Goal: Transaction & Acquisition: Purchase product/service

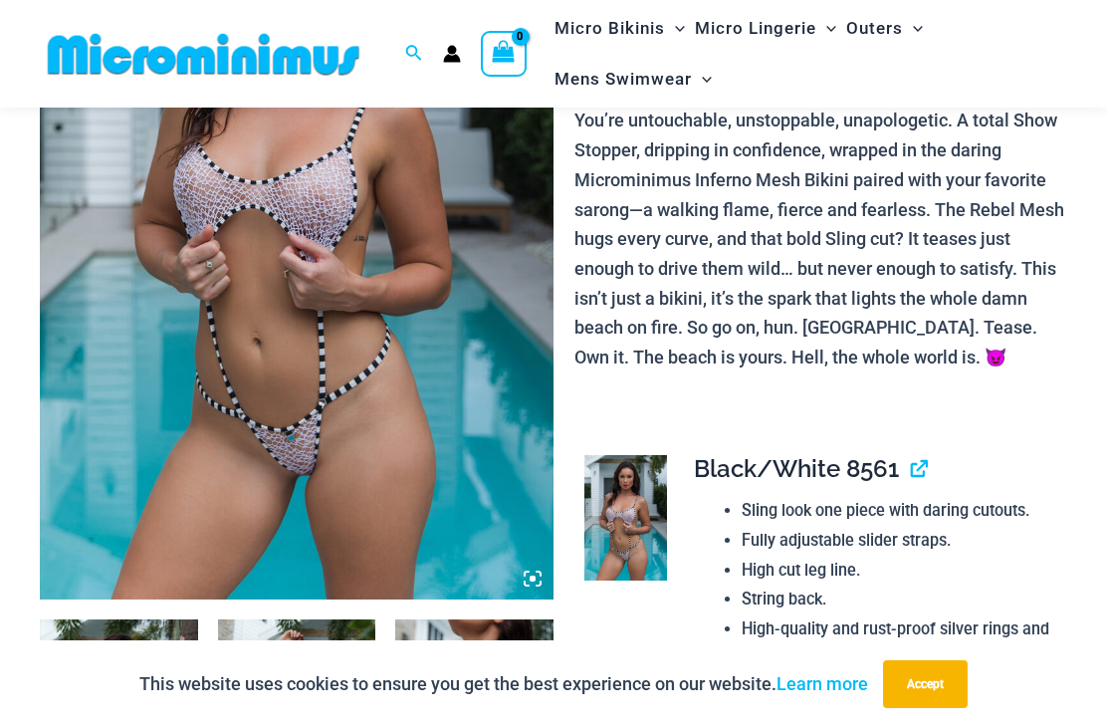
scroll to position [367, 0]
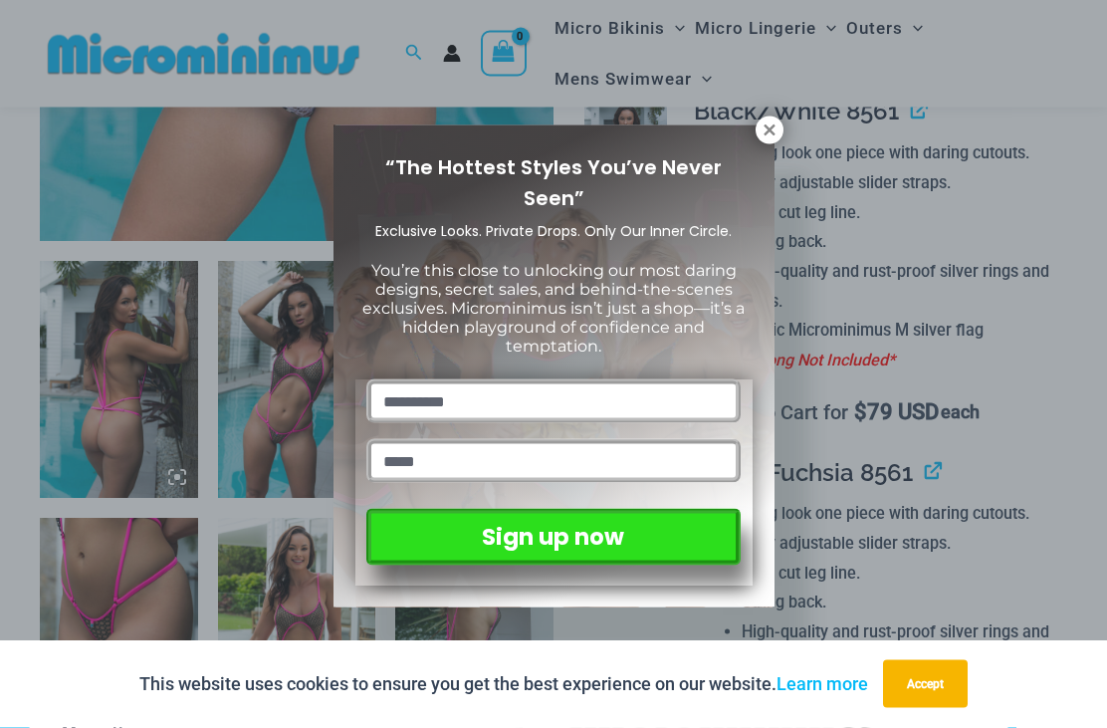
click at [768, 132] on icon at bounding box center [769, 129] width 11 height 11
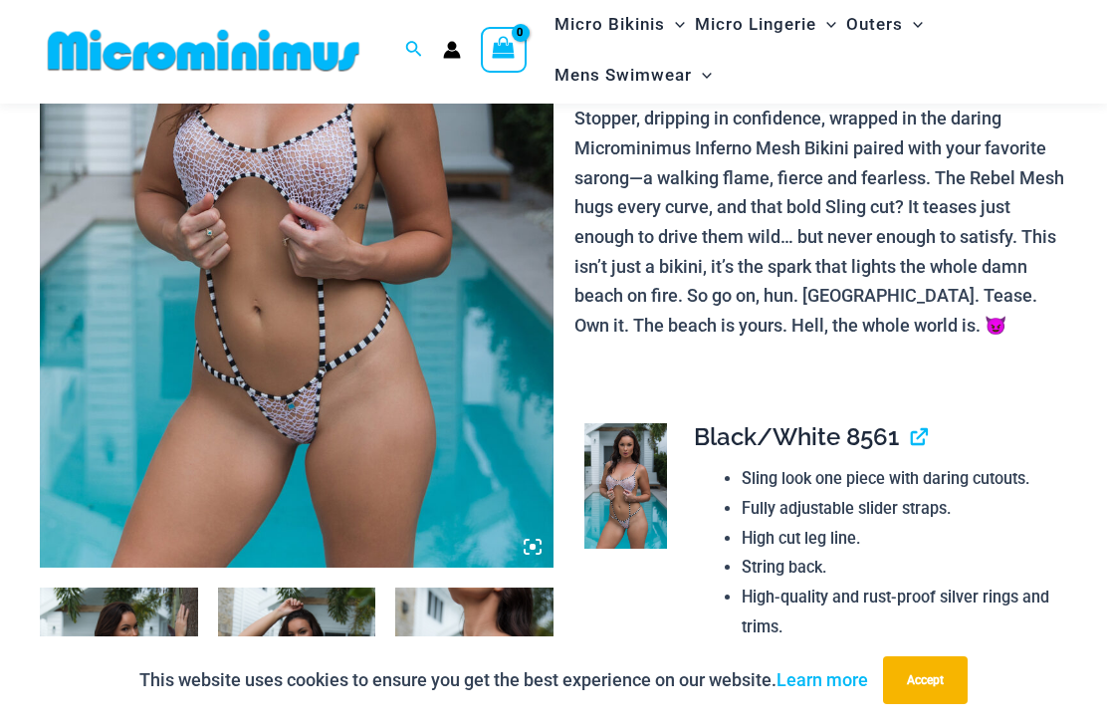
scroll to position [370, 0]
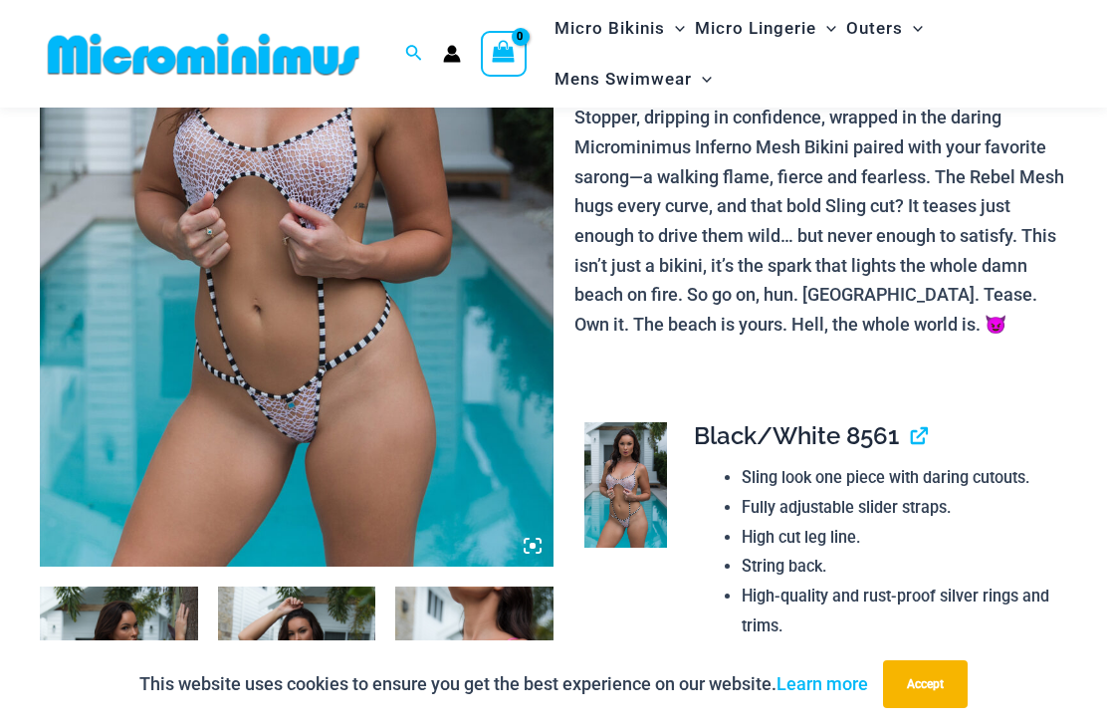
click at [321, 385] on img at bounding box center [297, 181] width 514 height 771
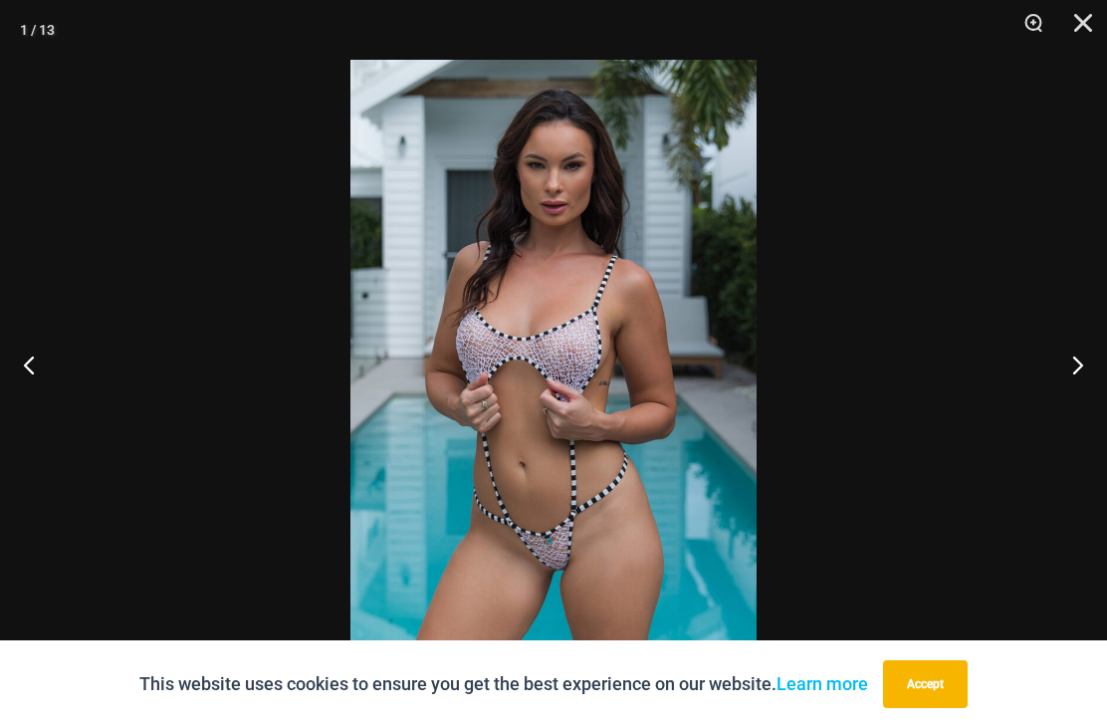
click at [1077, 359] on button "Next" at bounding box center [1069, 365] width 75 height 100
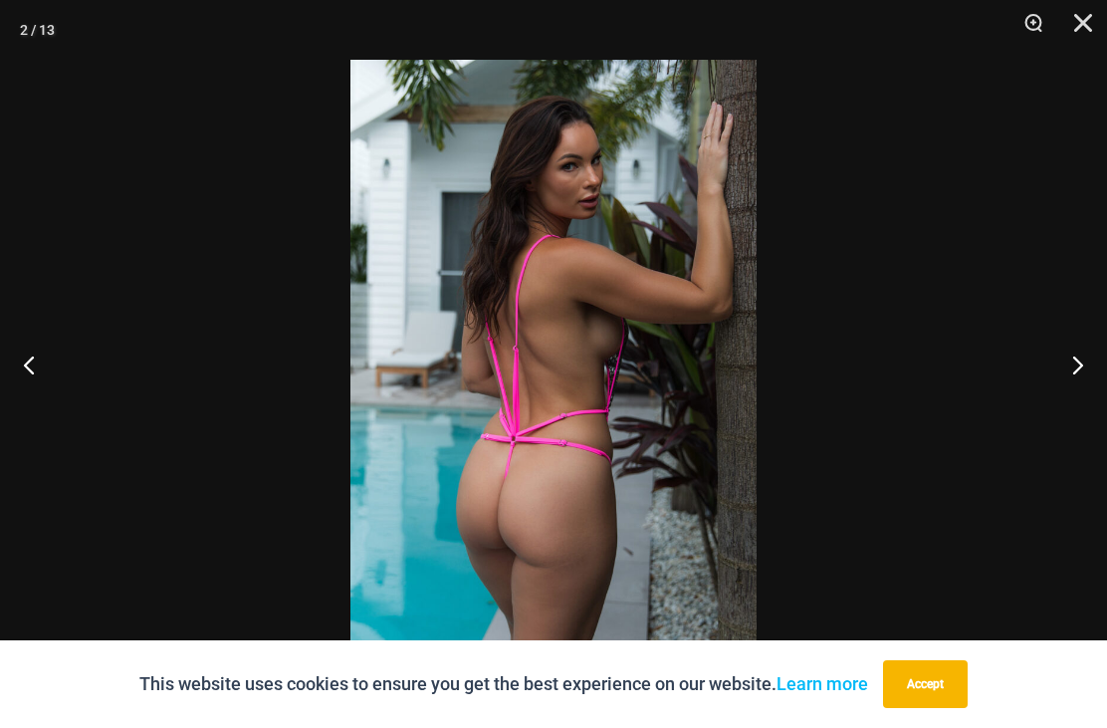
click at [1081, 359] on button "Next" at bounding box center [1069, 365] width 75 height 100
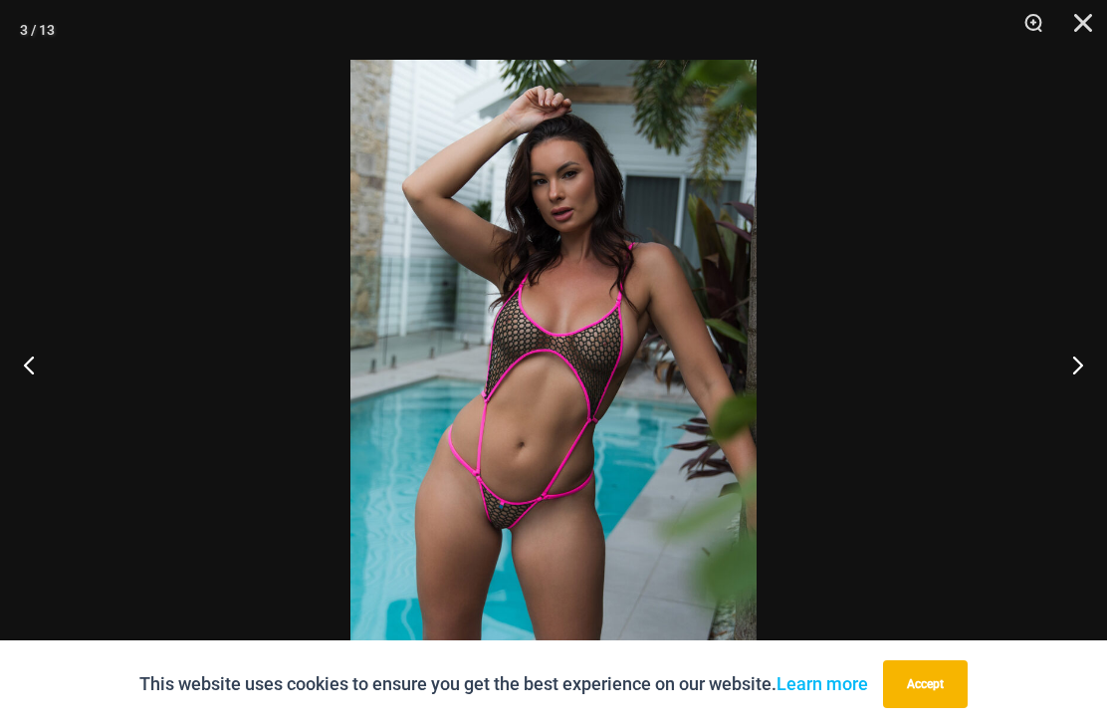
click at [1083, 366] on button "Next" at bounding box center [1069, 365] width 75 height 100
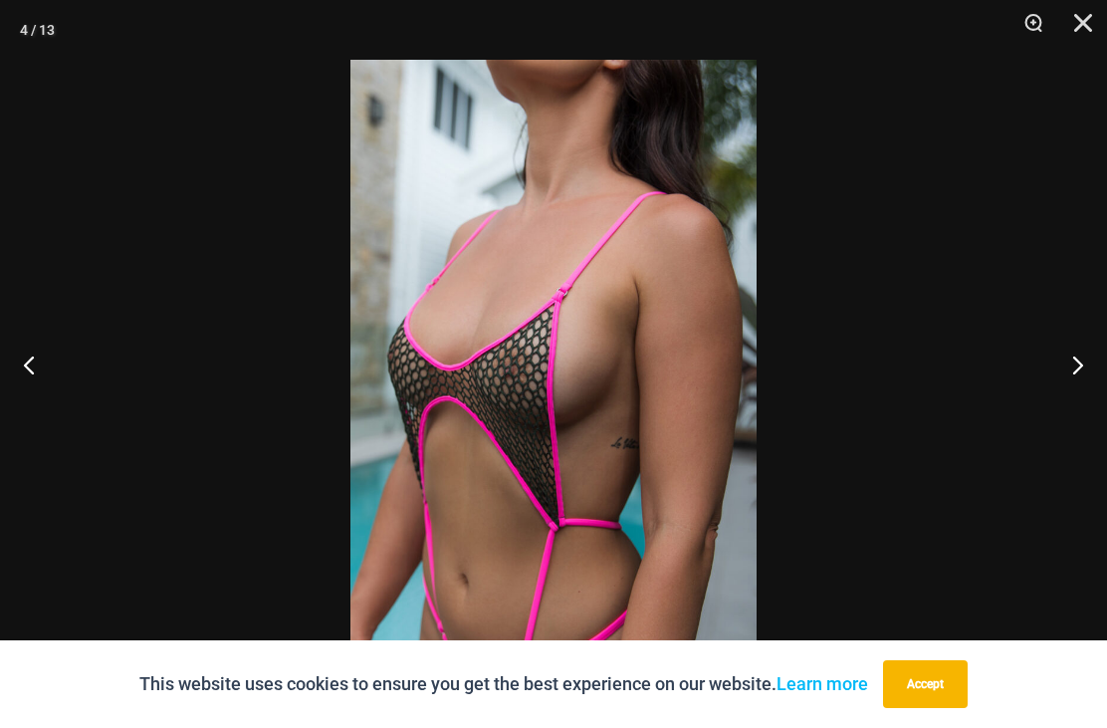
click at [1068, 372] on button "Next" at bounding box center [1069, 365] width 75 height 100
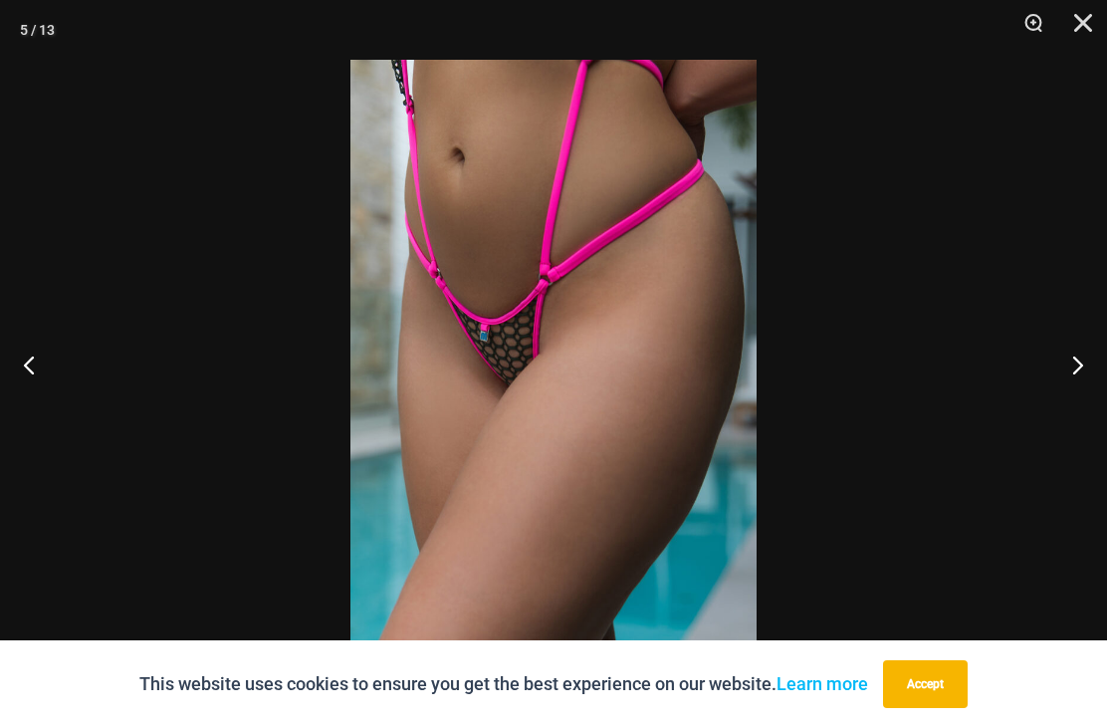
click at [1073, 369] on button "Next" at bounding box center [1069, 365] width 75 height 100
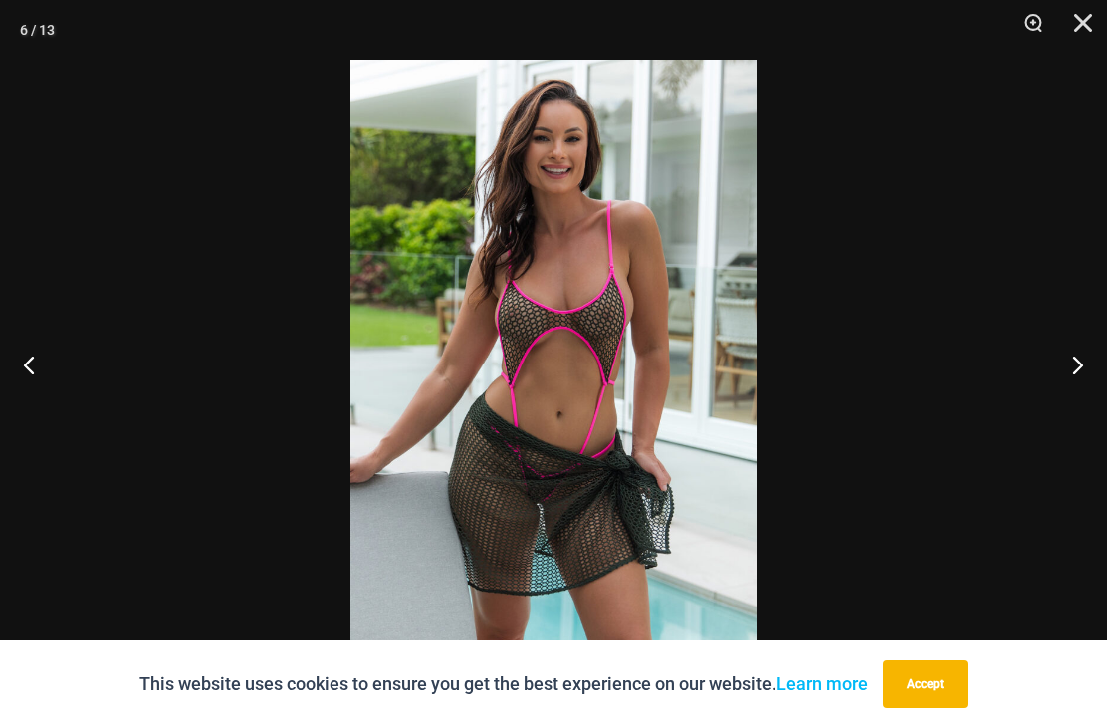
click at [1080, 362] on button "Next" at bounding box center [1069, 365] width 75 height 100
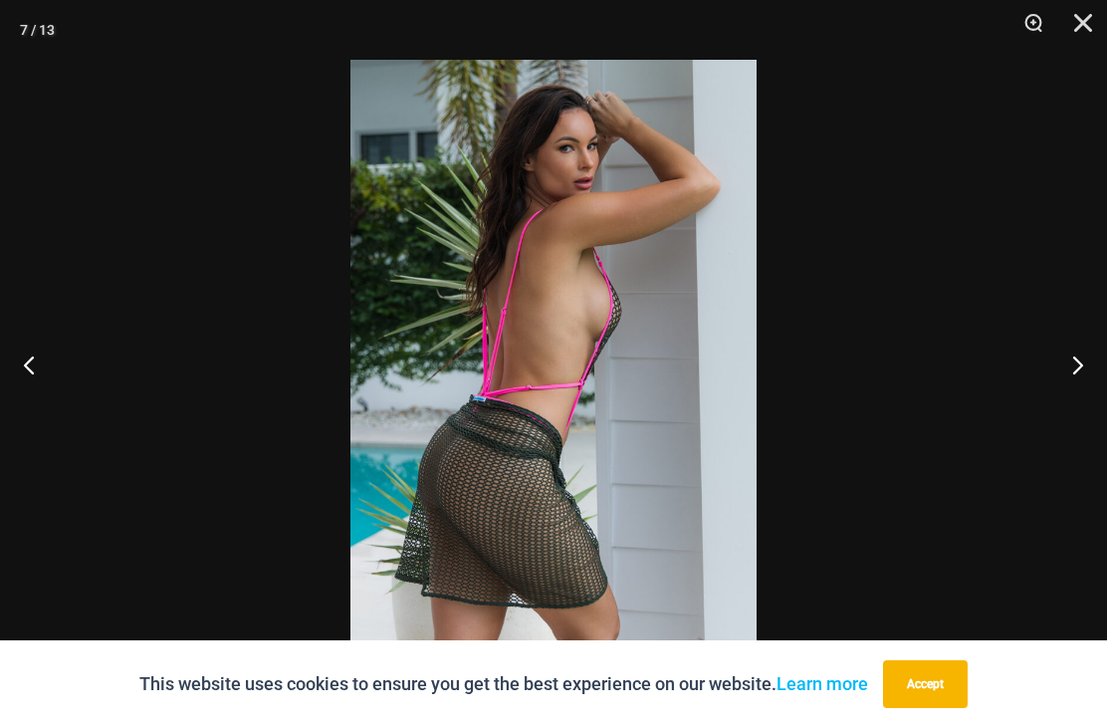
click at [1079, 360] on button "Next" at bounding box center [1069, 365] width 75 height 100
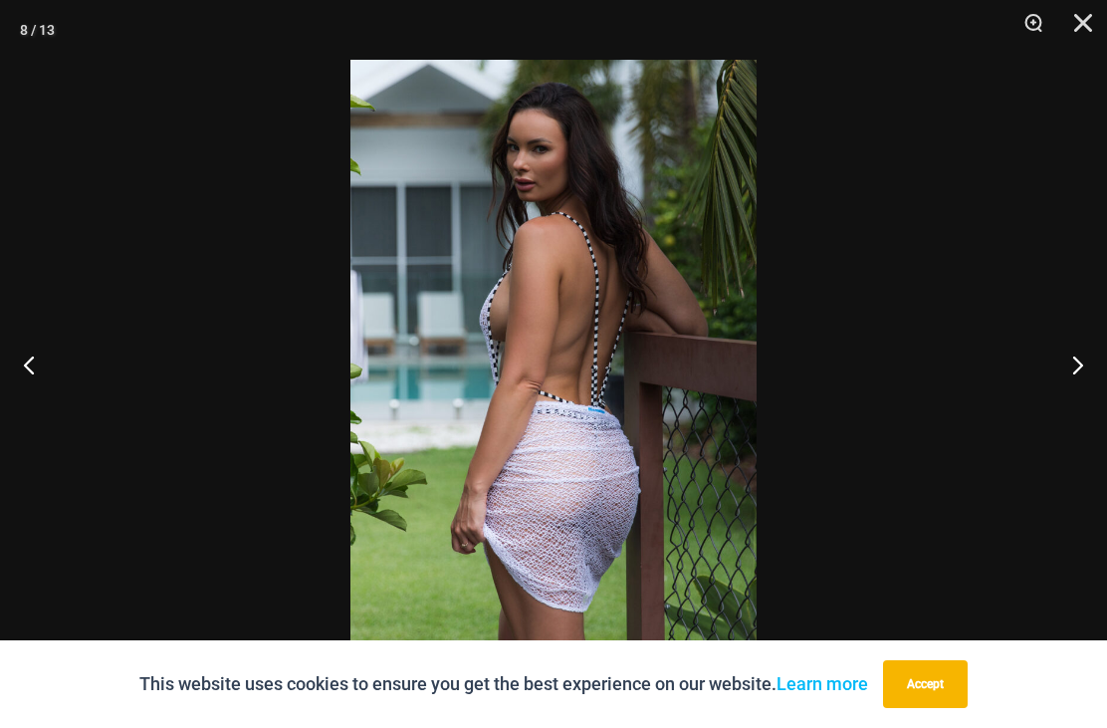
click at [1081, 361] on button "Next" at bounding box center [1069, 365] width 75 height 100
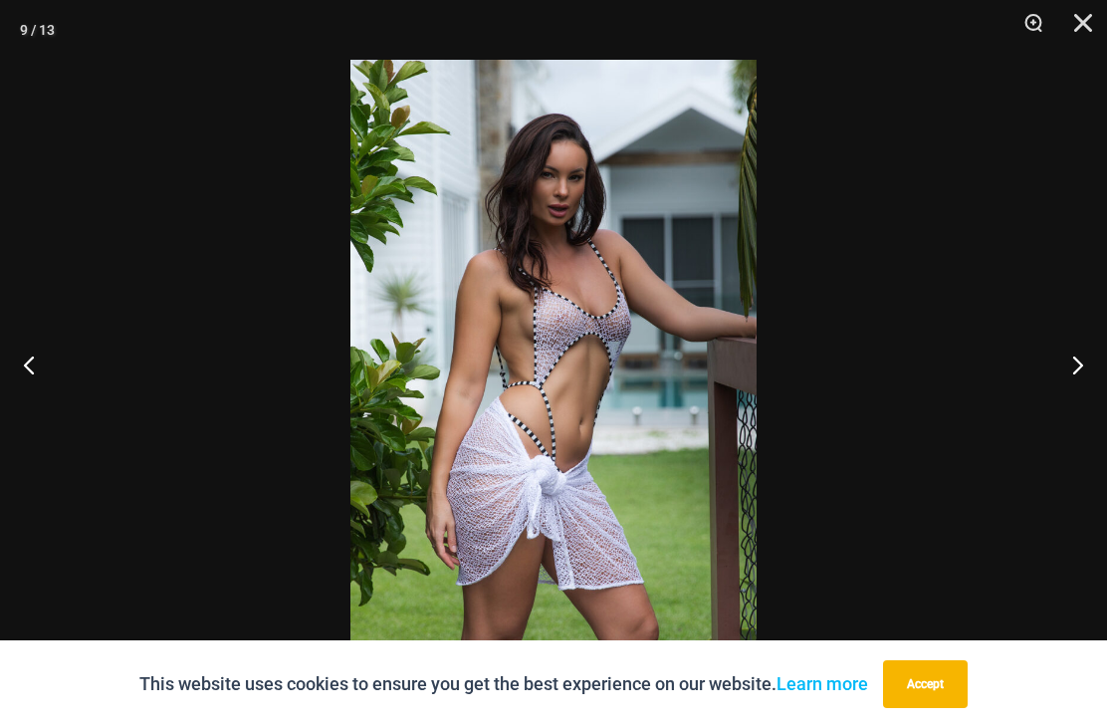
click at [1081, 361] on button "Next" at bounding box center [1069, 365] width 75 height 100
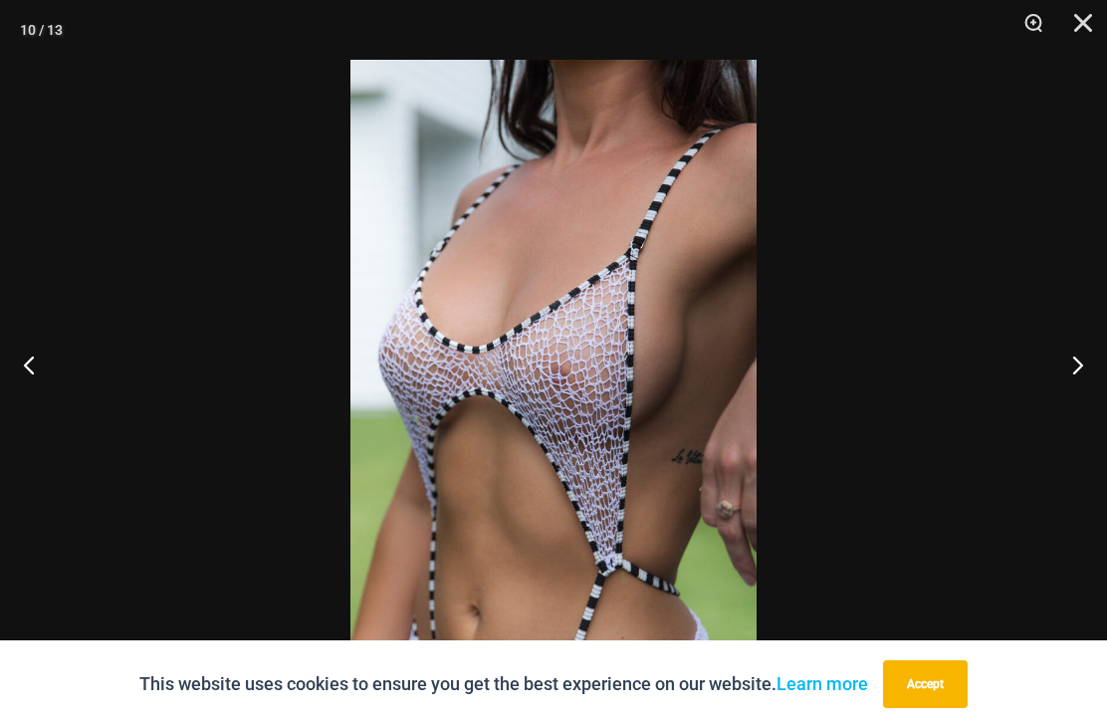
click at [1081, 362] on button "Next" at bounding box center [1069, 365] width 75 height 100
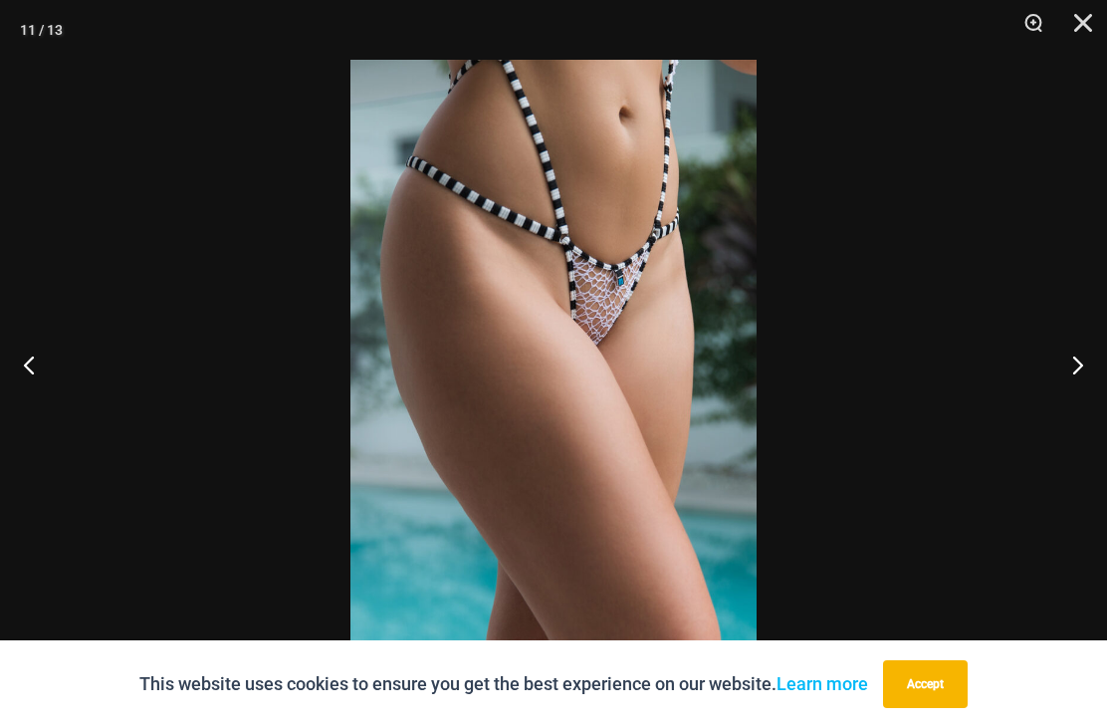
click at [1079, 361] on button "Next" at bounding box center [1069, 365] width 75 height 100
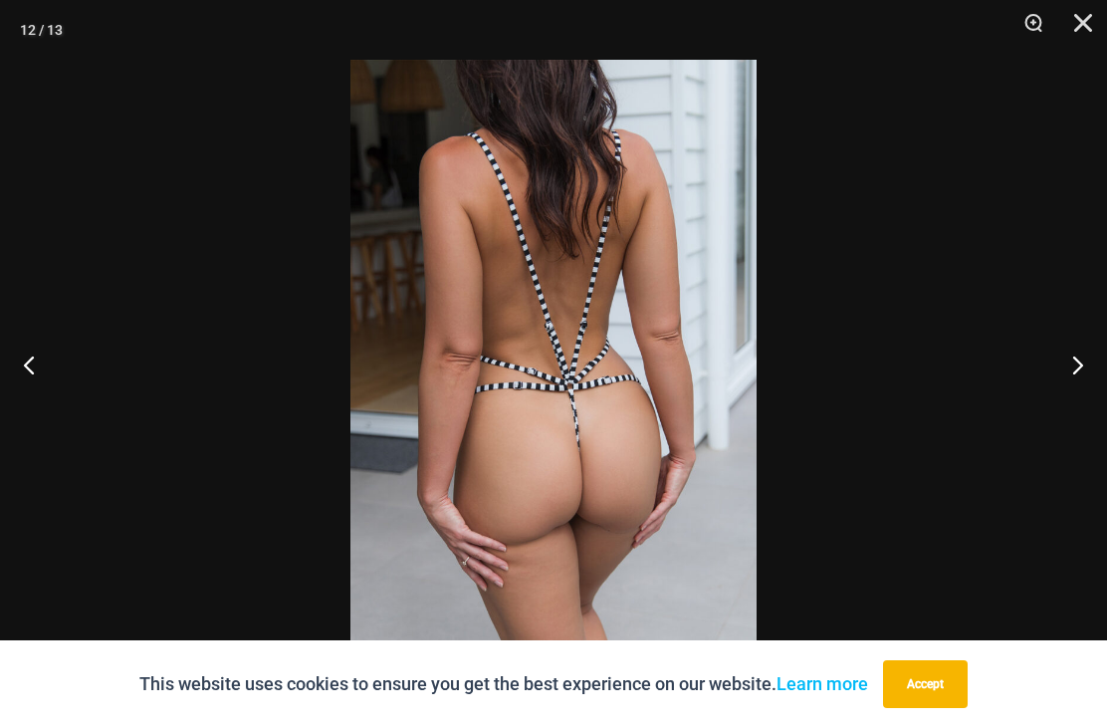
click at [1080, 361] on button "Next" at bounding box center [1069, 365] width 75 height 100
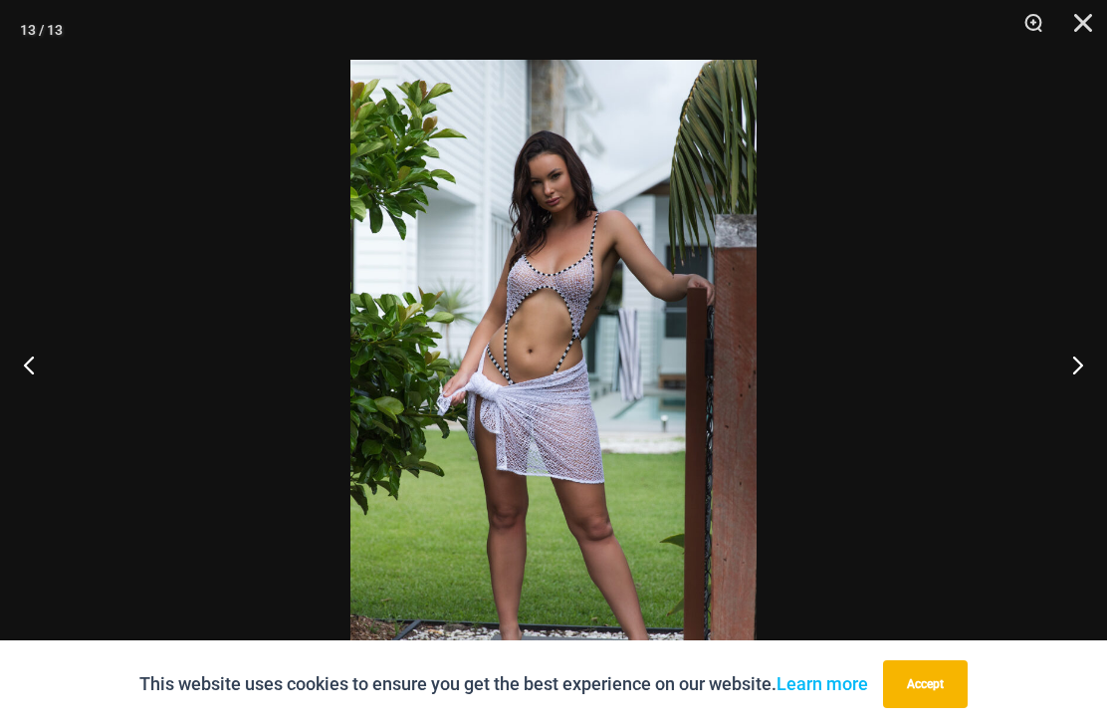
click at [1083, 364] on button "Next" at bounding box center [1069, 365] width 75 height 100
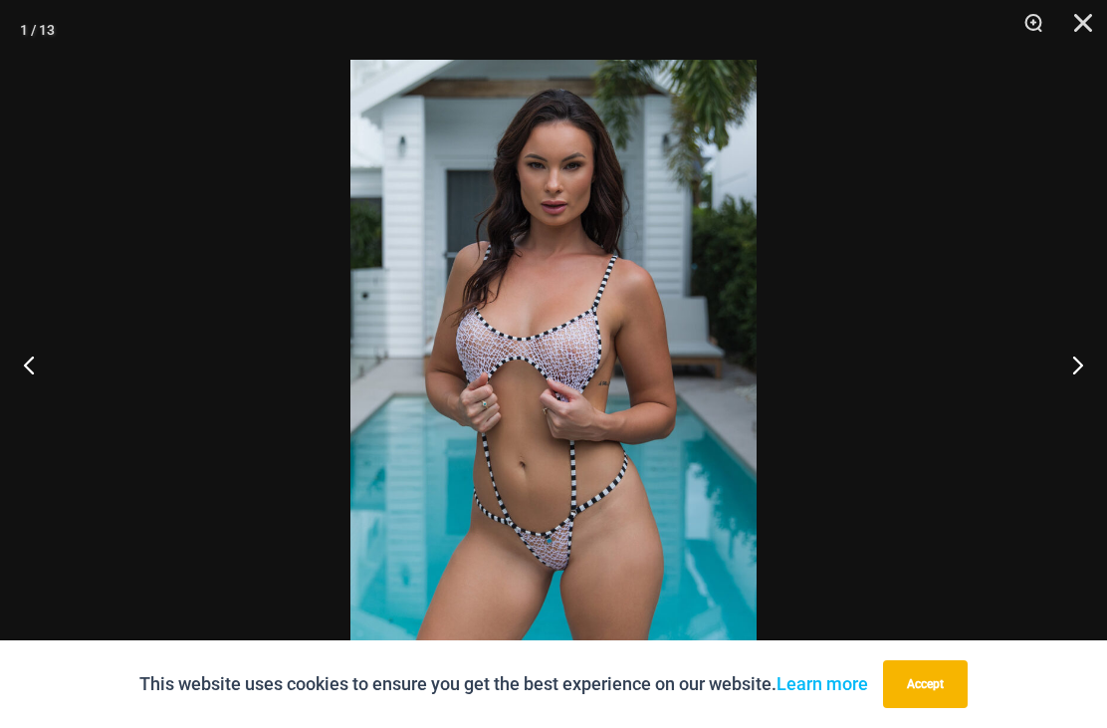
click at [1087, 366] on button "Next" at bounding box center [1069, 365] width 75 height 100
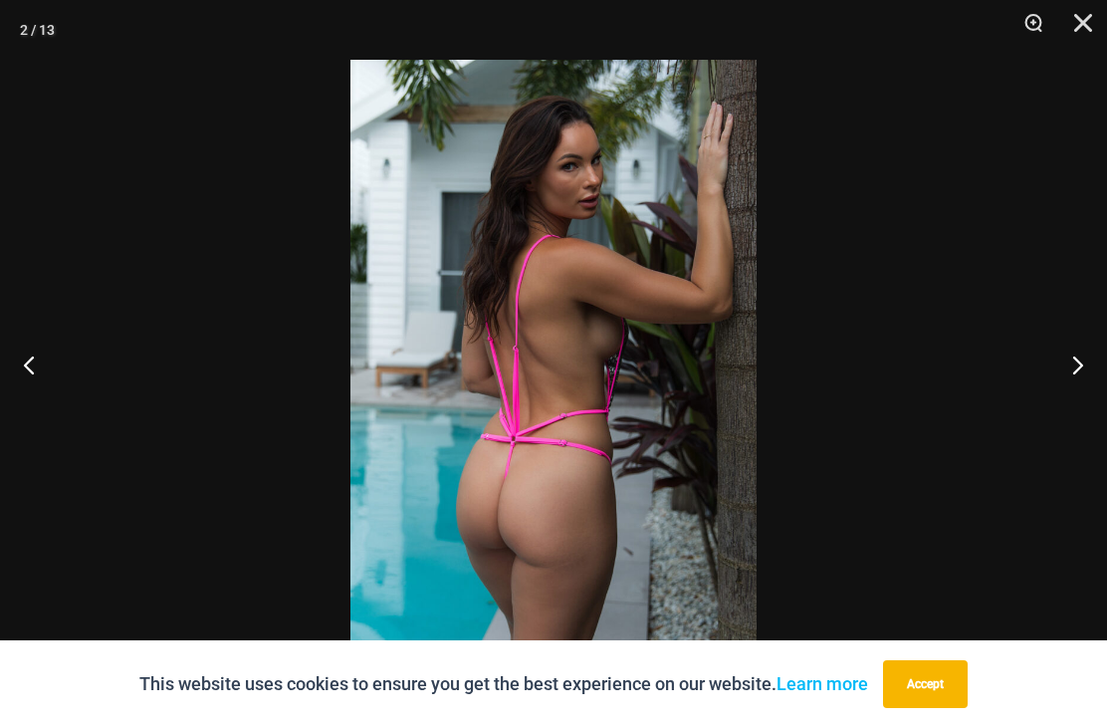
click at [1082, 362] on button "Next" at bounding box center [1069, 365] width 75 height 100
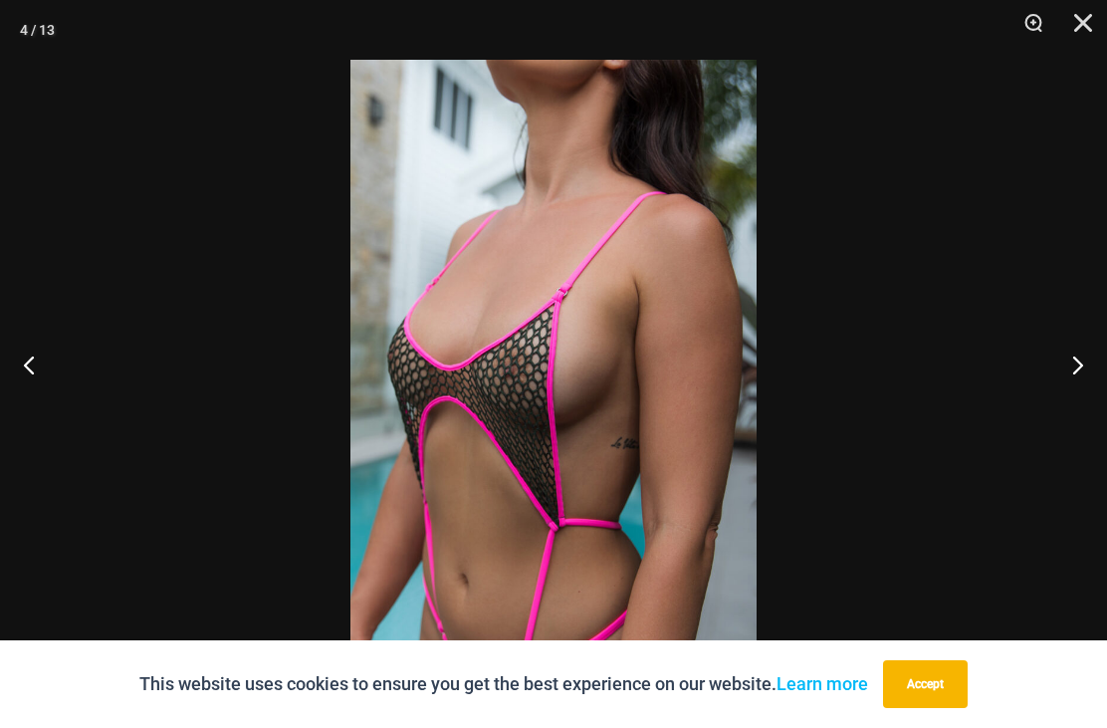
click at [1086, 371] on button "Next" at bounding box center [1069, 365] width 75 height 100
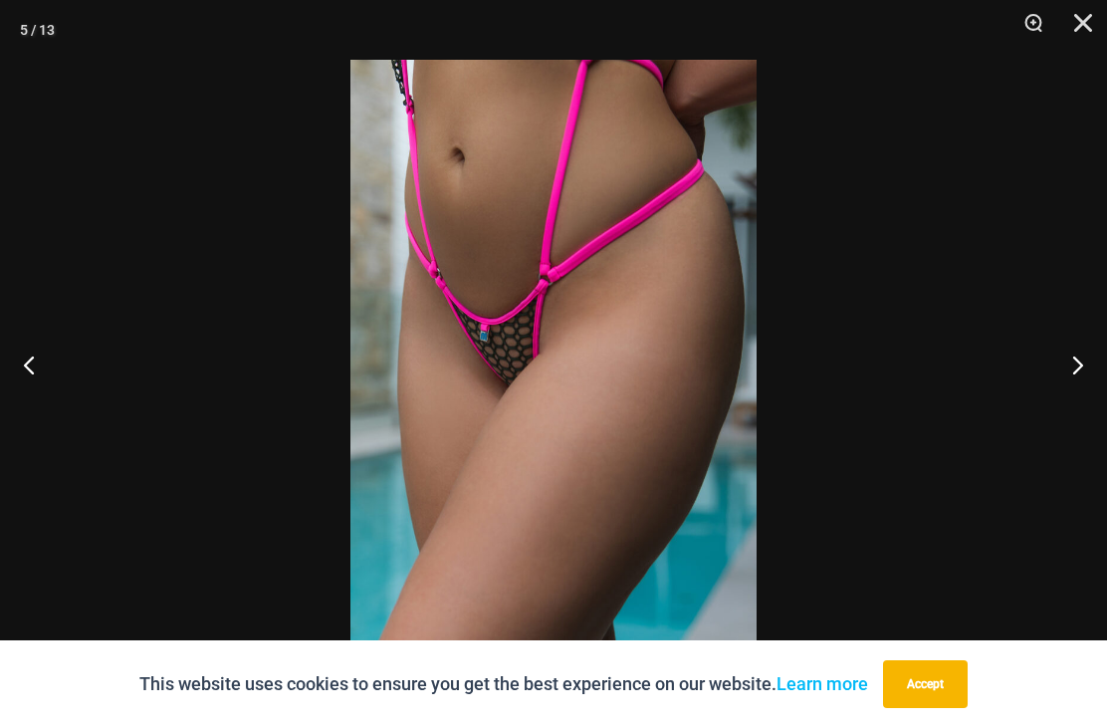
click at [1084, 11] on button "Close" at bounding box center [1076, 30] width 50 height 60
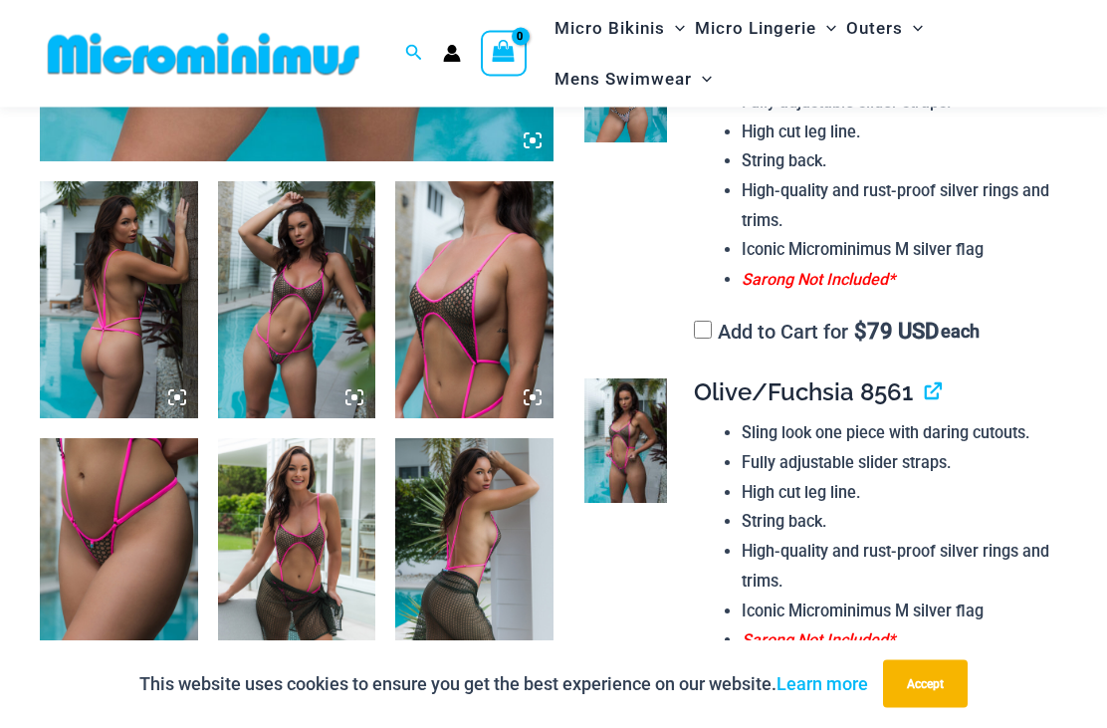
scroll to position [776, 0]
click at [320, 318] on img at bounding box center [297, 299] width 158 height 237
